Goal: Task Accomplishment & Management: Complete application form

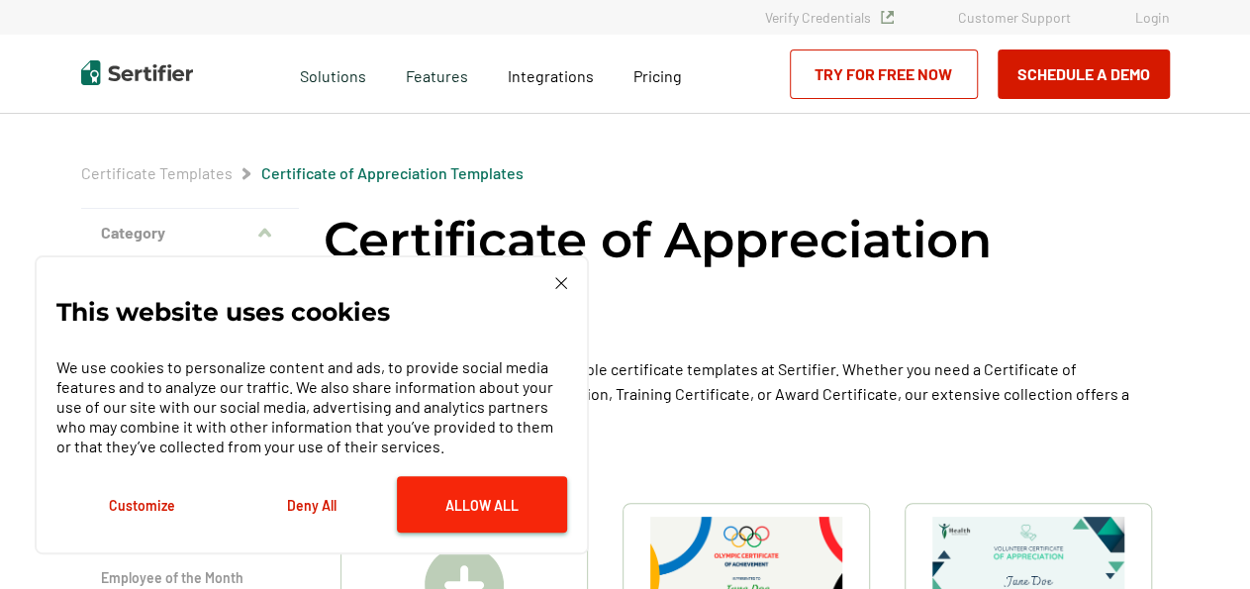
click at [496, 499] on button "Allow All" at bounding box center [482, 504] width 170 height 56
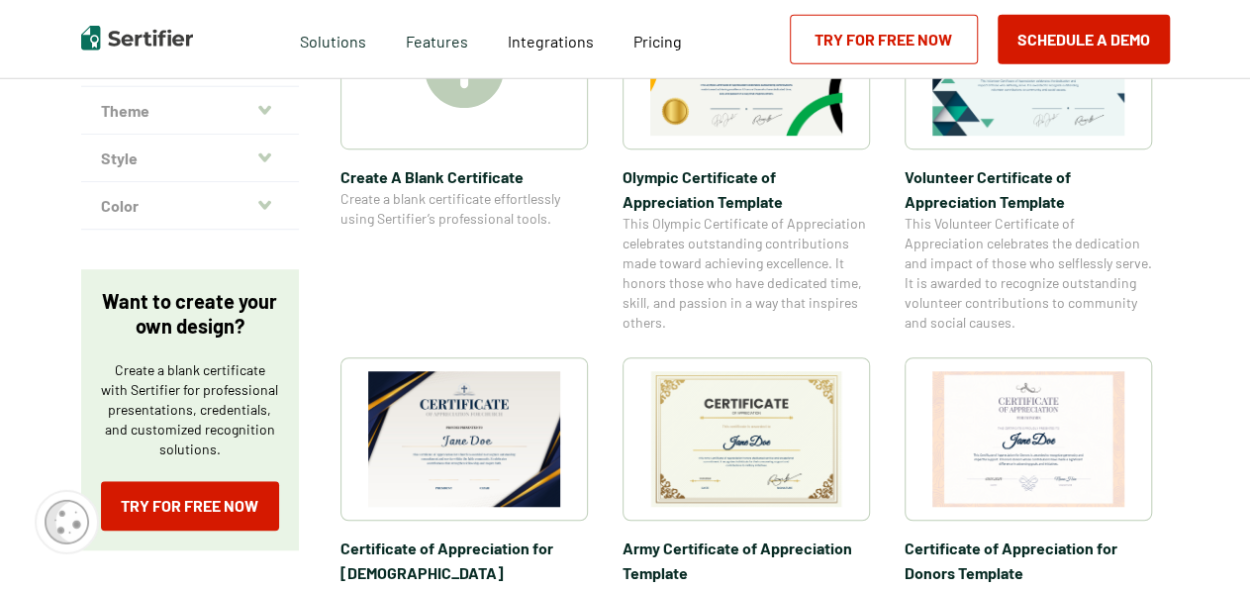
scroll to position [617, 0]
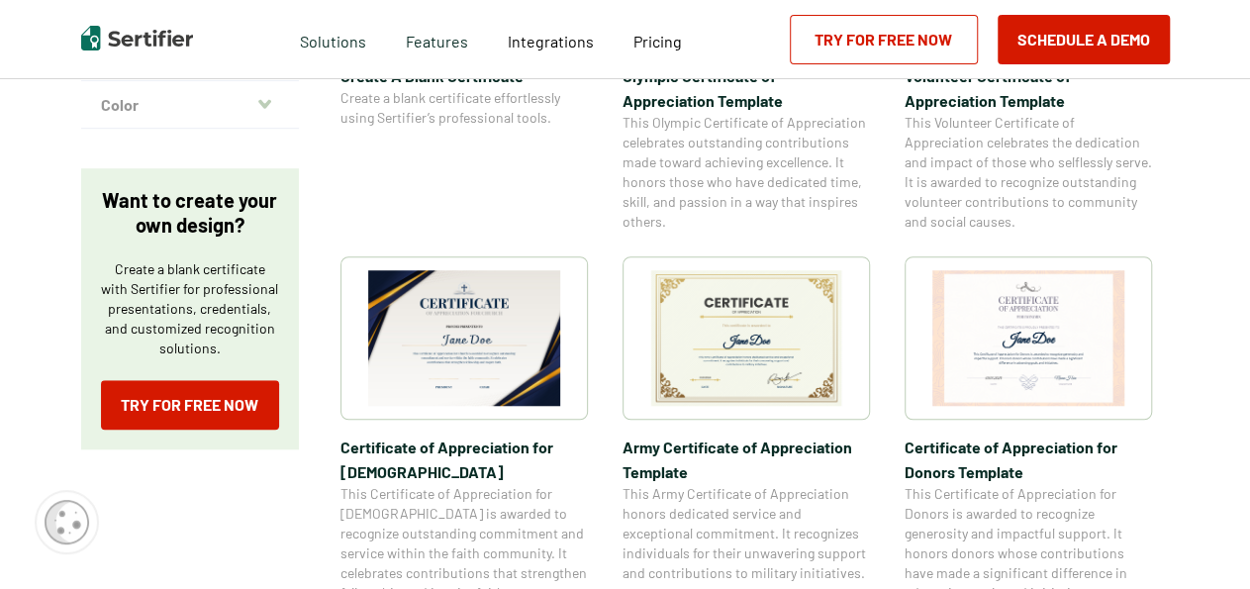
click at [751, 347] on img at bounding box center [746, 338] width 192 height 136
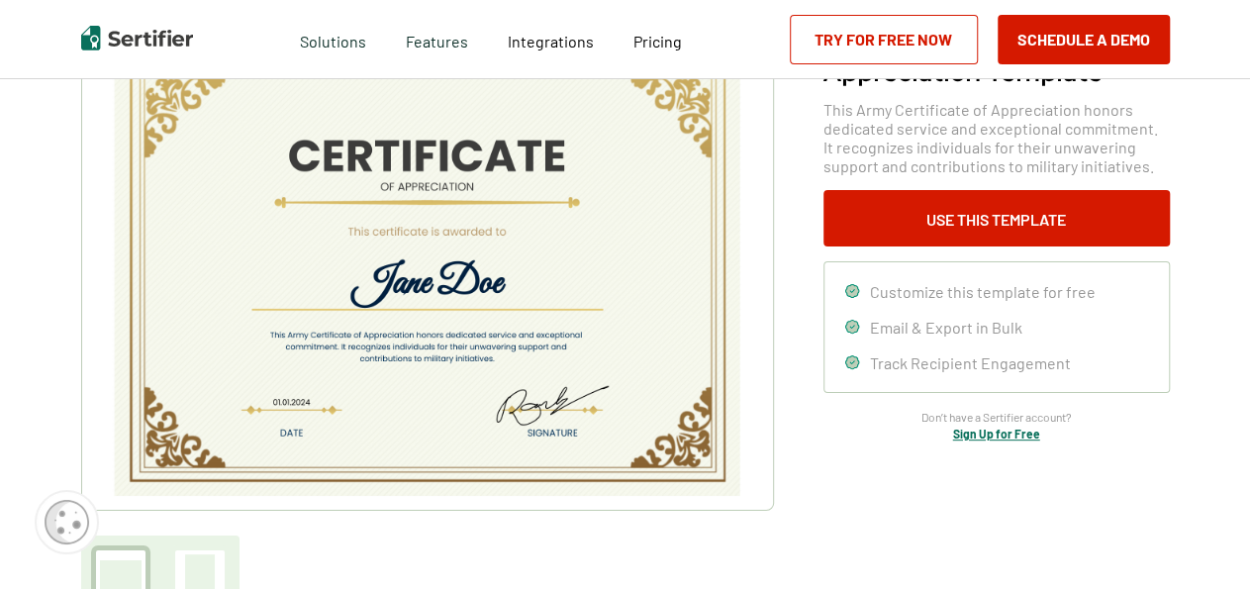
scroll to position [206, 0]
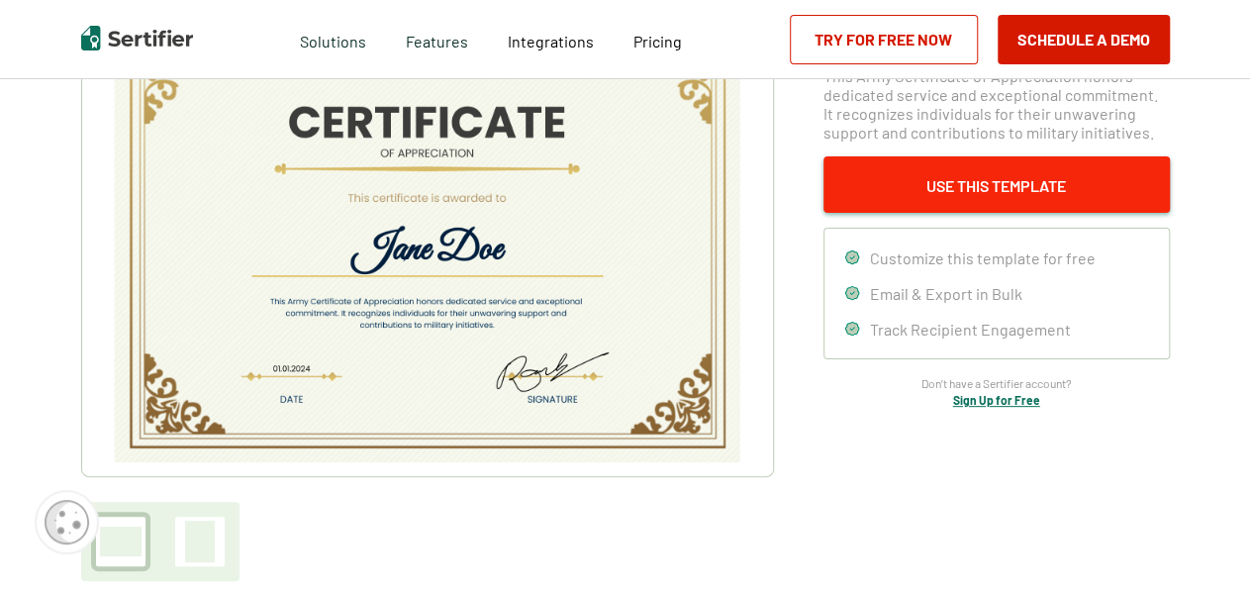
click at [979, 181] on button "Use This Template" at bounding box center [996, 184] width 346 height 56
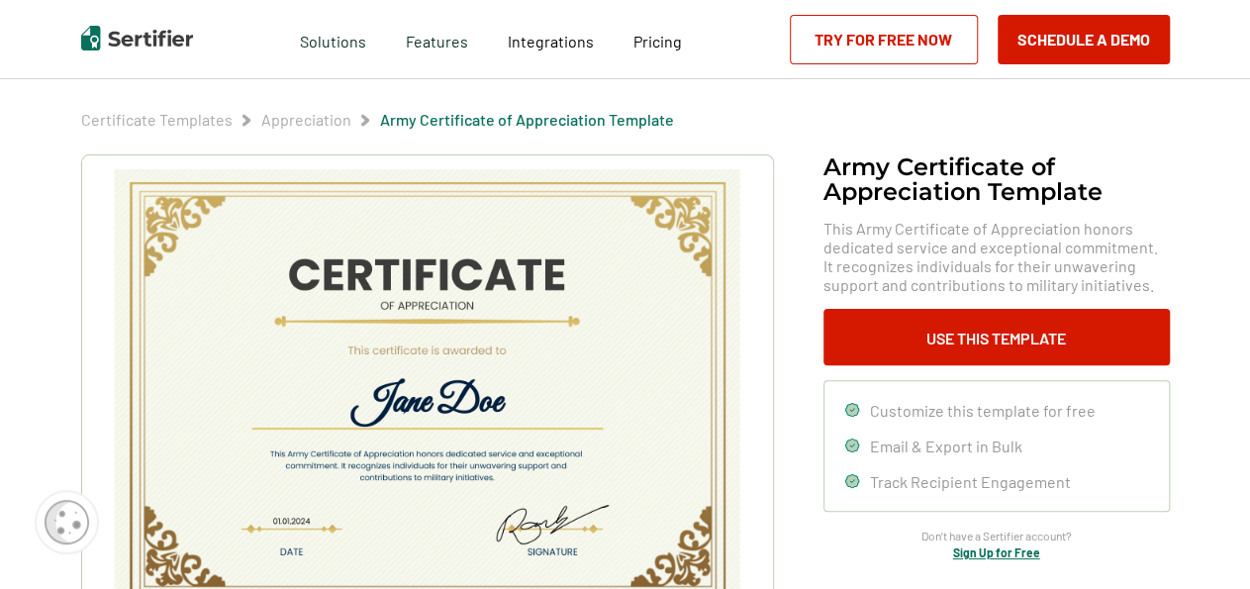
scroll to position [103, 0]
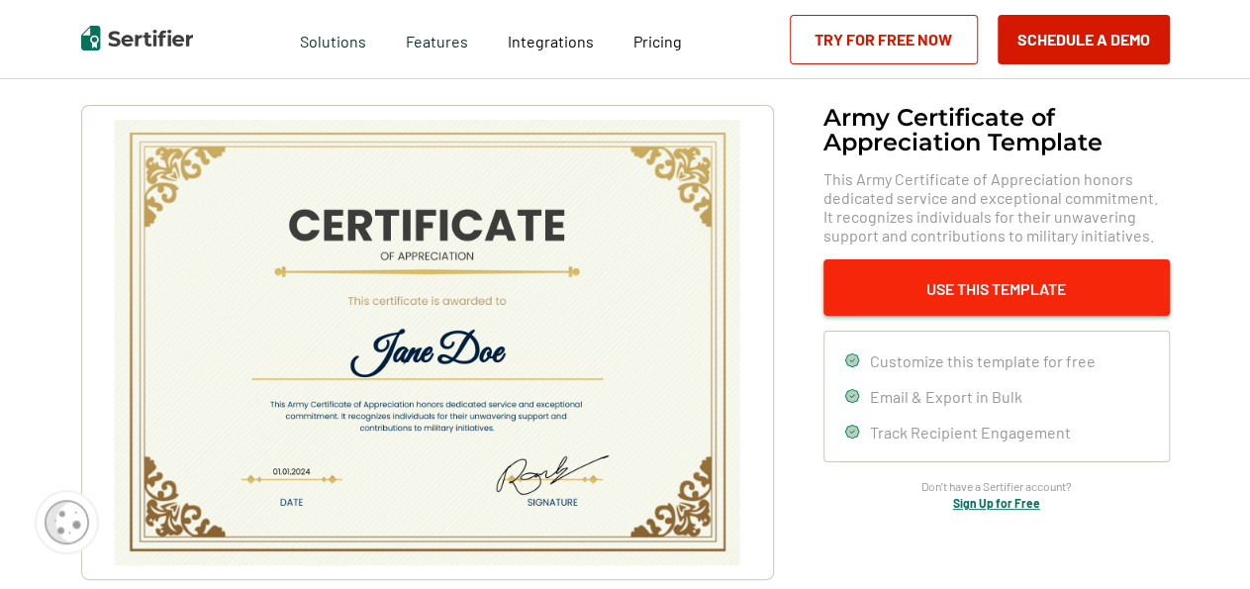
click at [974, 267] on button "Use This Template" at bounding box center [996, 287] width 346 height 56
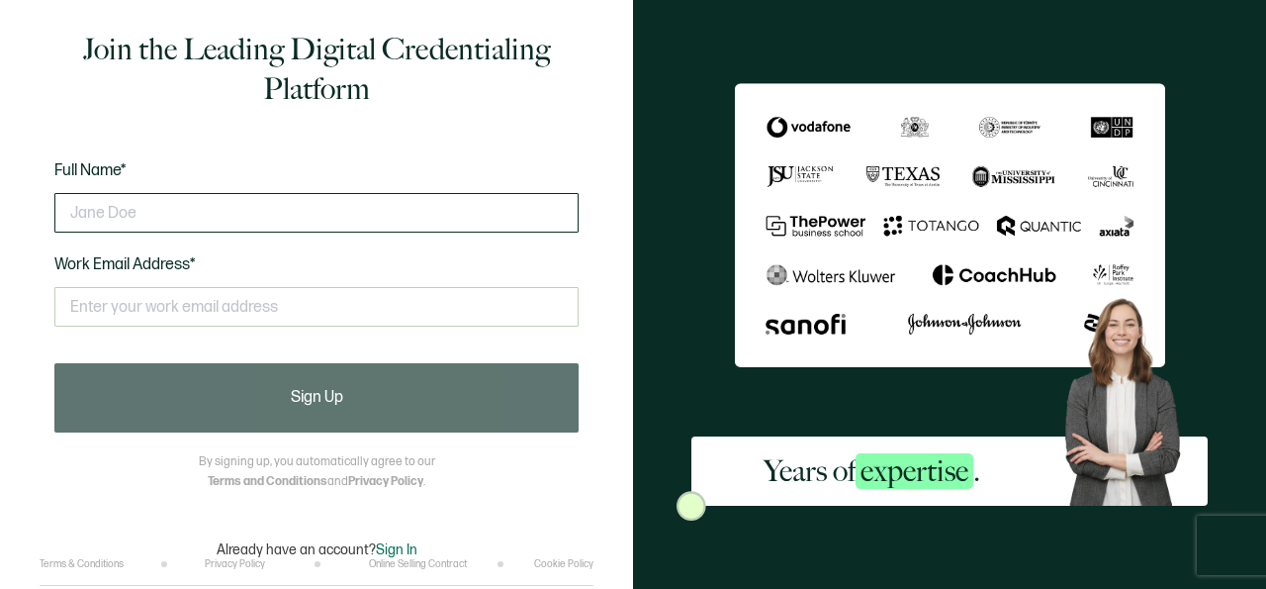
click at [189, 215] on input "text" at bounding box center [316, 213] width 524 height 40
type input "W"
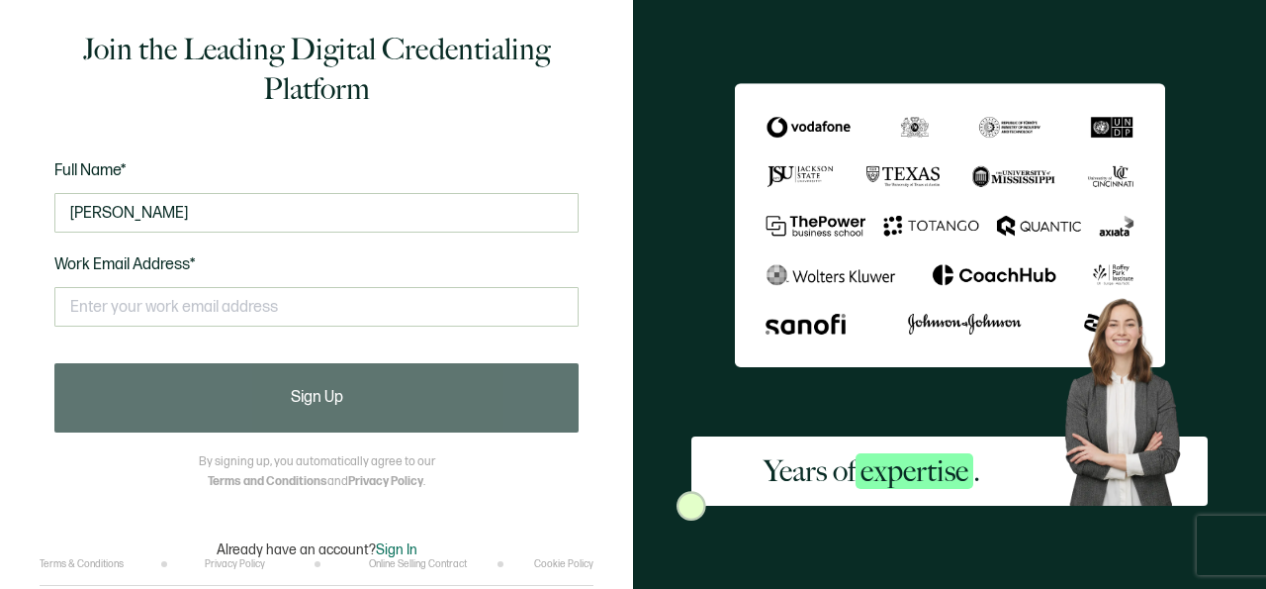
type input "[PERSON_NAME]"
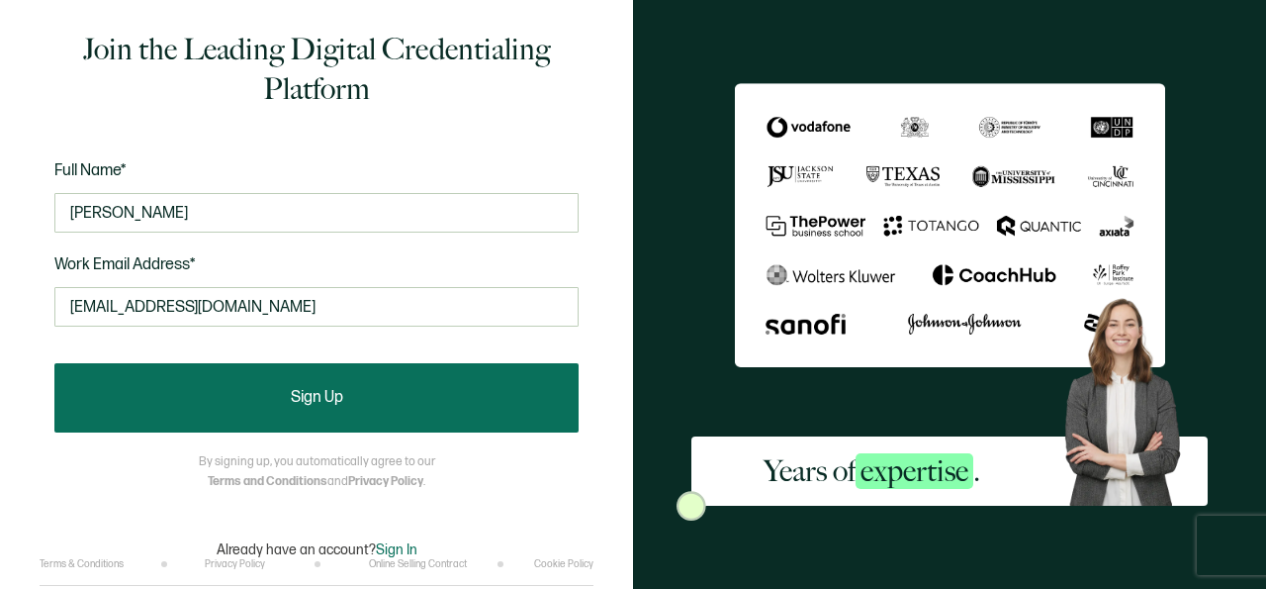
click at [242, 388] on button "Sign Up" at bounding box center [316, 397] width 524 height 69
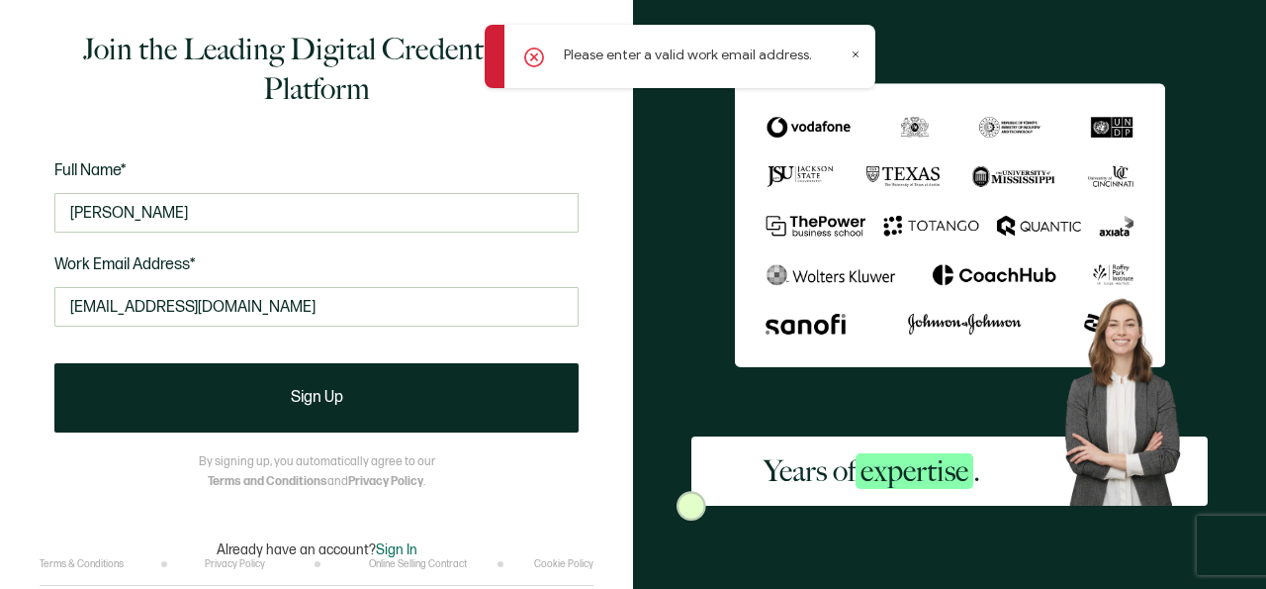
click at [535, 58] on icon at bounding box center [534, 57] width 6 height 6
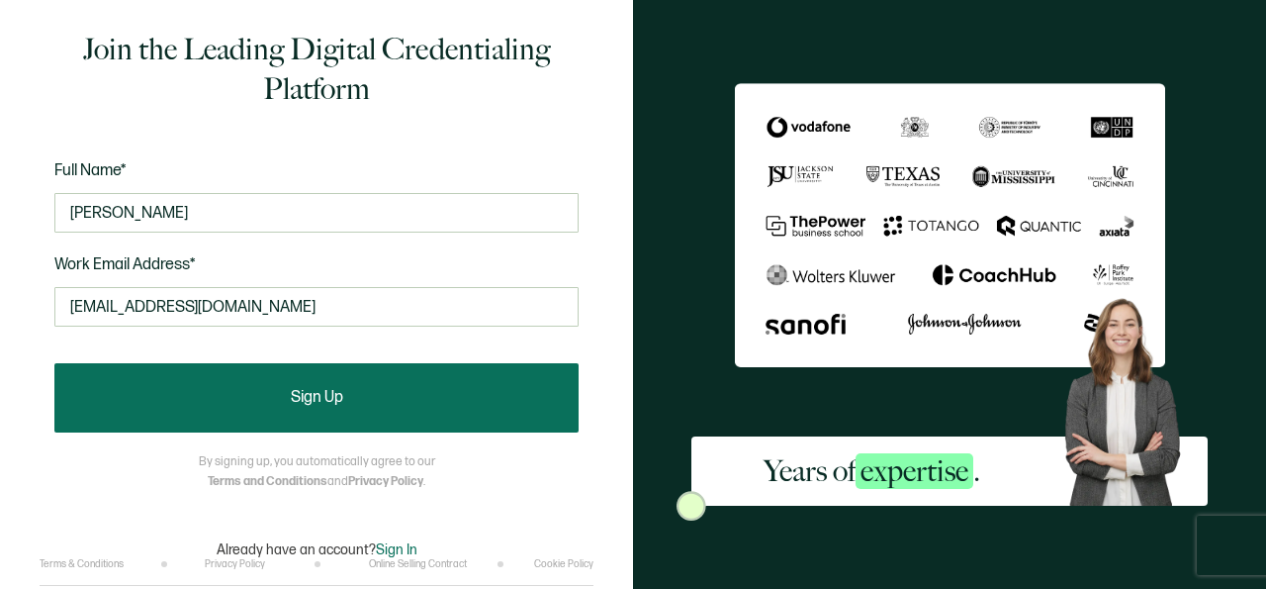
click at [282, 377] on button "Sign Up" at bounding box center [316, 397] width 524 height 69
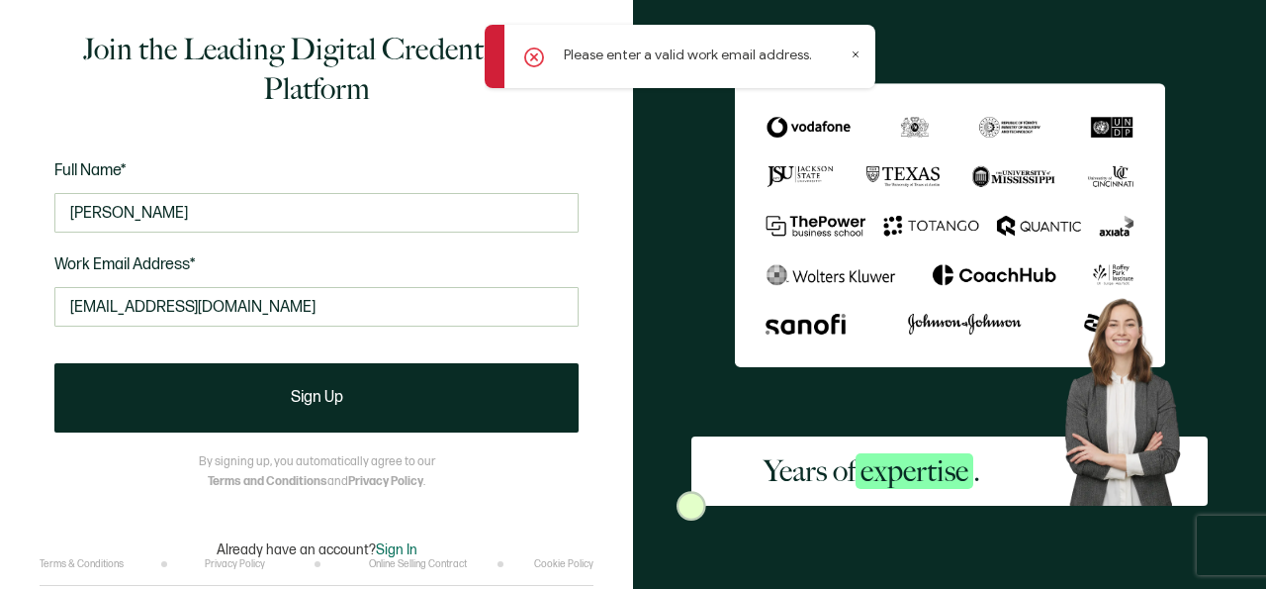
click at [854, 48] on div "Please enter a valid work email address." at bounding box center [680, 56] width 391 height 63
click at [860, 50] on icon at bounding box center [856, 54] width 10 height 10
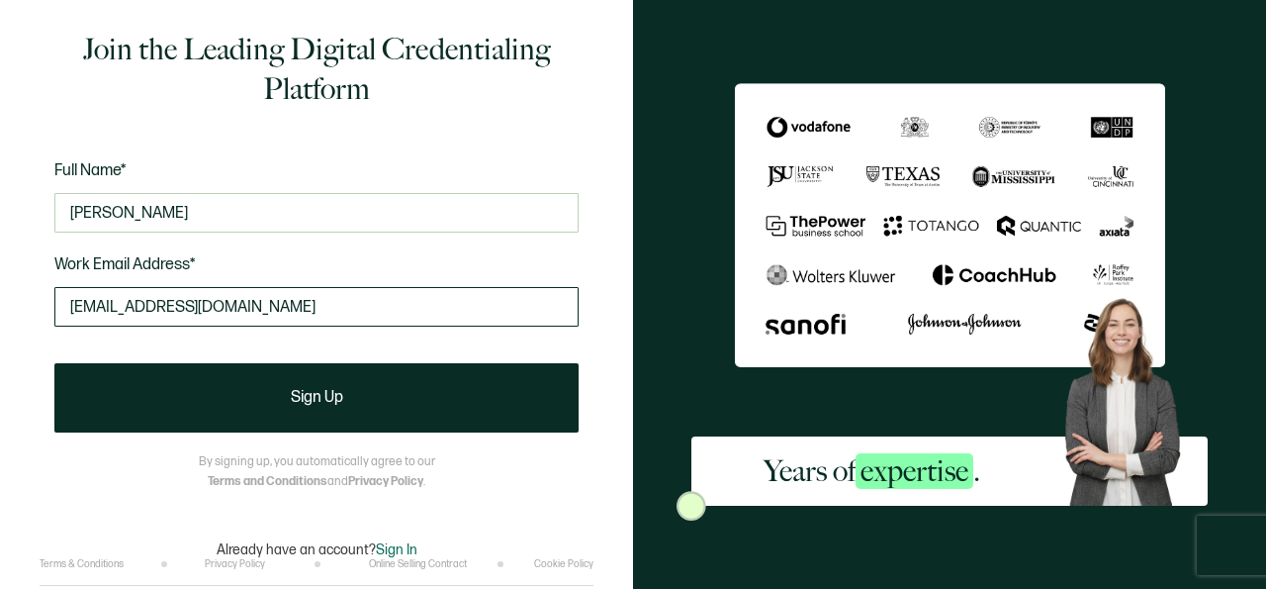
drag, startPoint x: 324, startPoint y: 312, endPoint x: 0, endPoint y: 254, distance: 329.5
click at [54, 287] on input "[EMAIL_ADDRESS][DOMAIN_NAME]" at bounding box center [316, 307] width 524 height 40
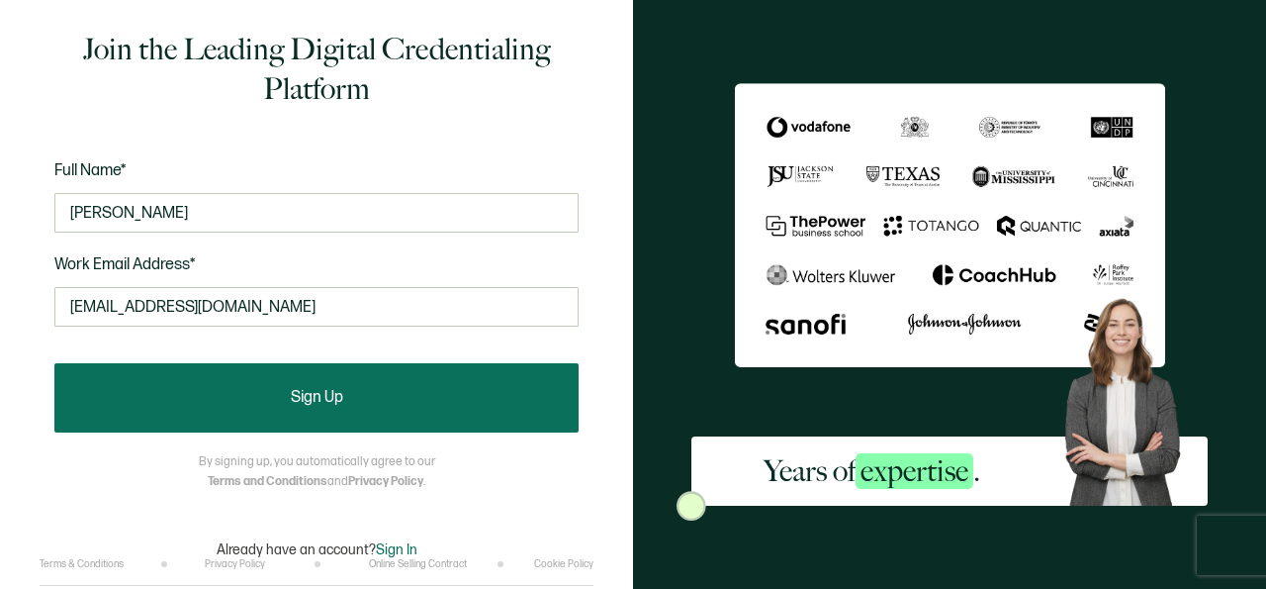
type input "[EMAIL_ADDRESS][DOMAIN_NAME]"
click at [318, 393] on span "Sign Up" at bounding box center [317, 398] width 52 height 16
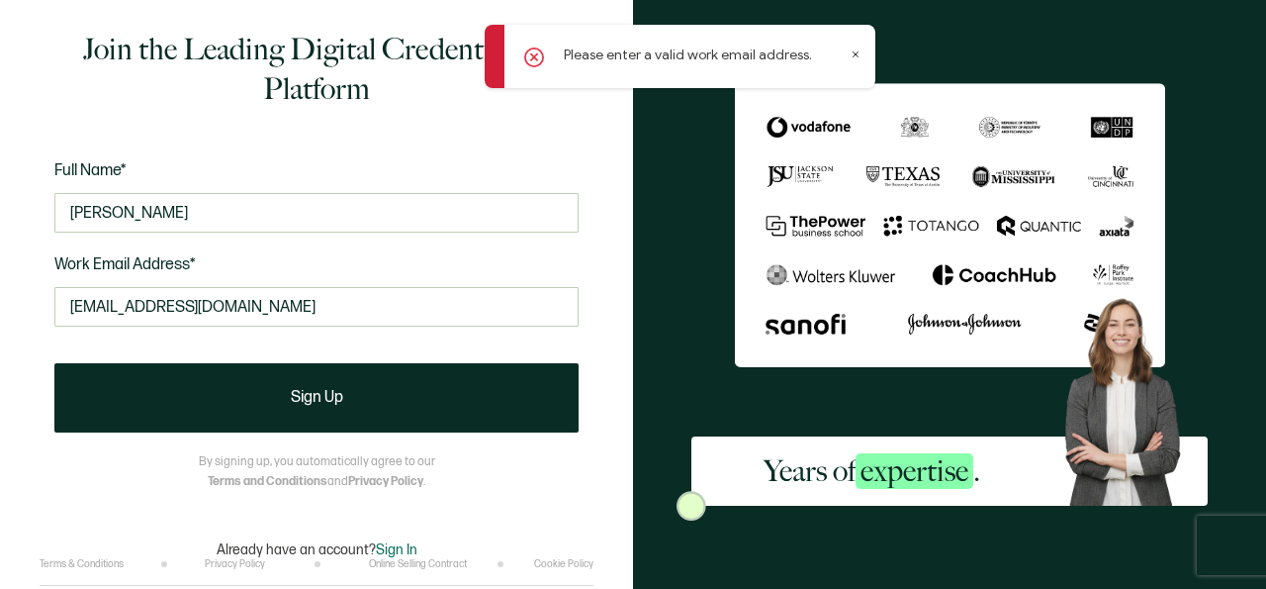
drag, startPoint x: 849, startPoint y: 52, endPoint x: 918, endPoint y: 2, distance: 85.7
click at [854, 52] on div "Please enter a valid work email address." at bounding box center [680, 56] width 391 height 63
